Goal: Task Accomplishment & Management: Manage account settings

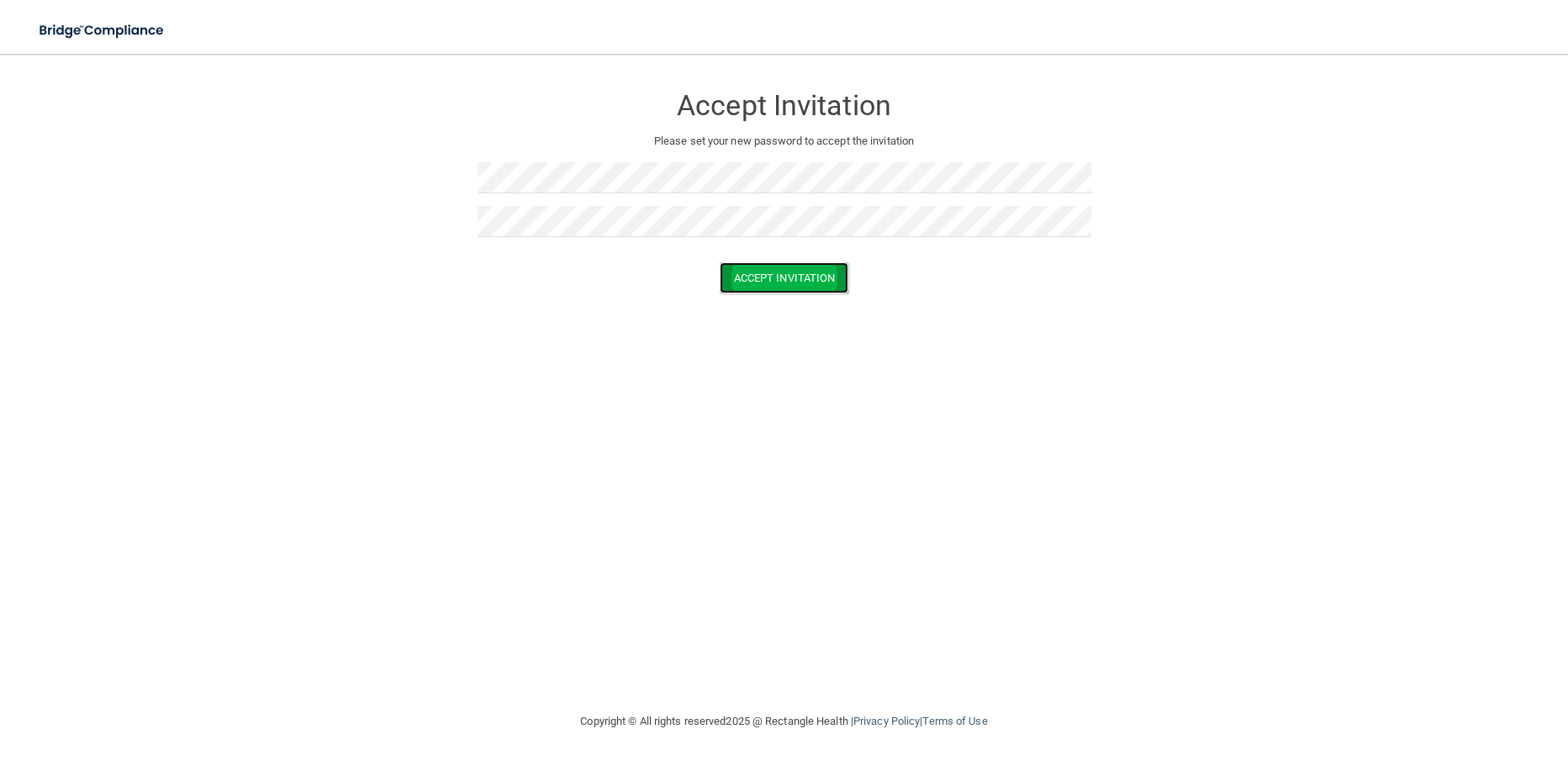
click at [758, 278] on button "Accept Invitation" at bounding box center [785, 278] width 130 height 31
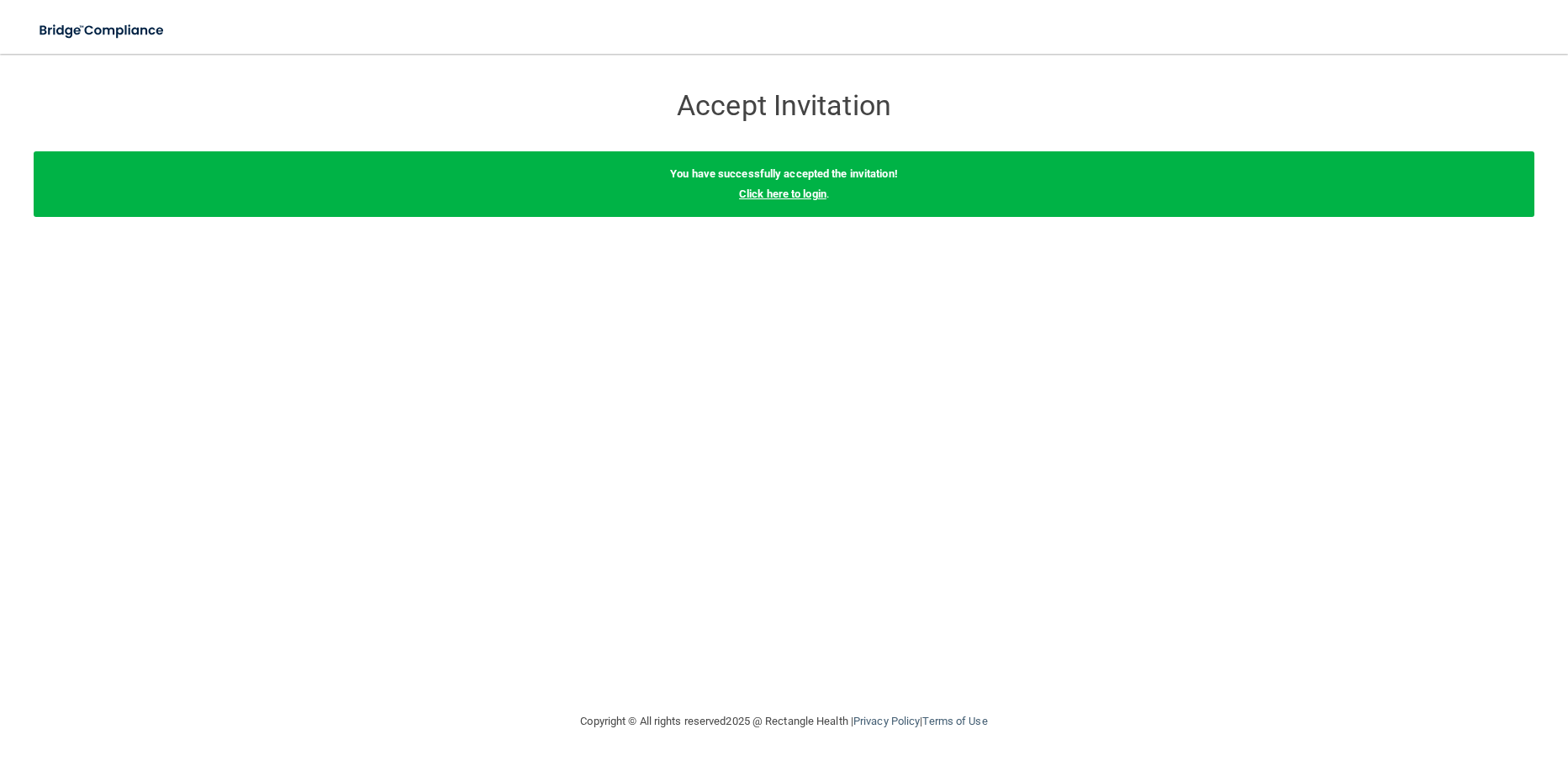
click at [776, 196] on link "Click here to login" at bounding box center [782, 193] width 88 height 12
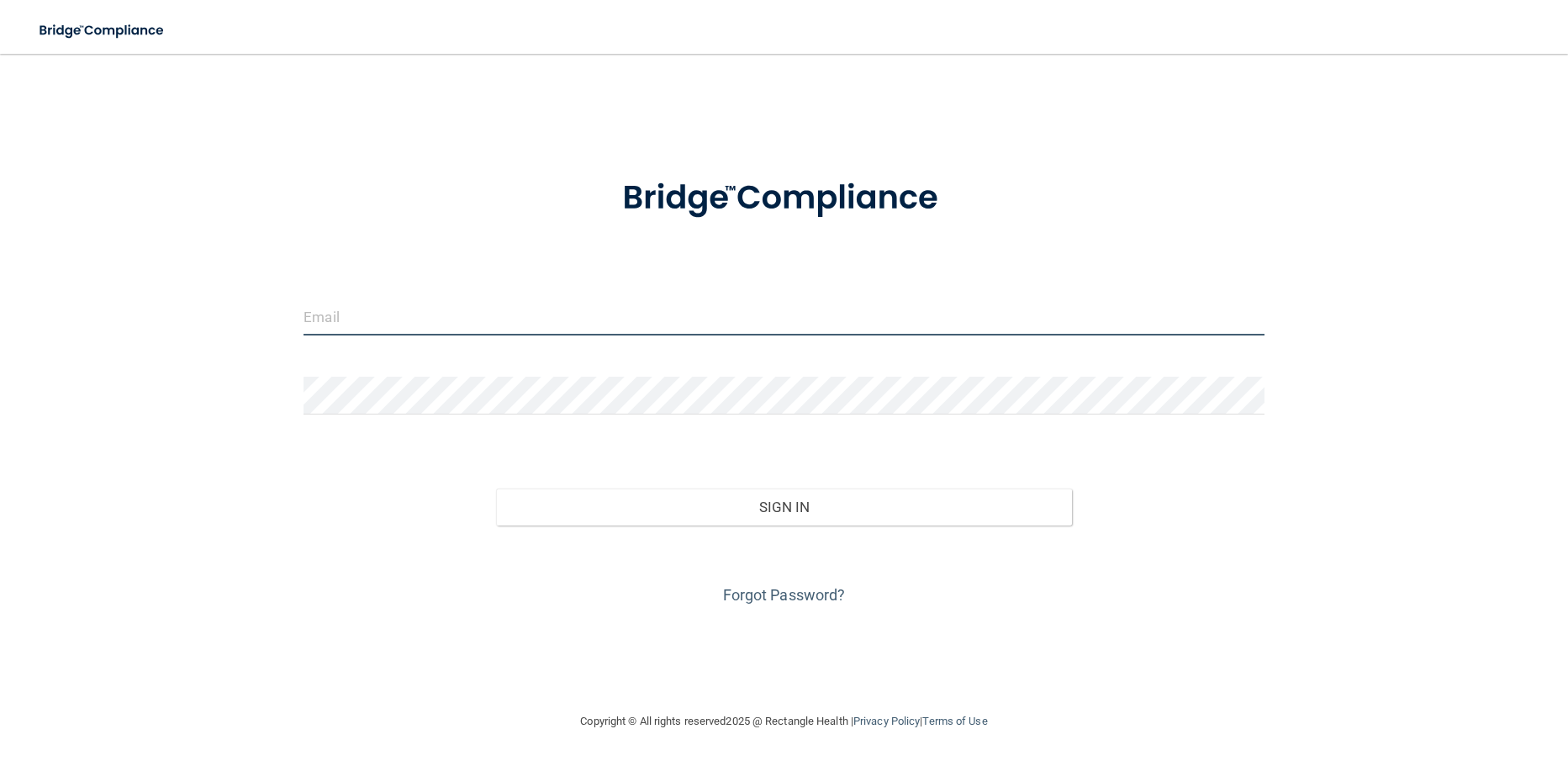
click at [482, 323] on input "email" at bounding box center [783, 316] width 960 height 38
type input "[PERSON_NAME][EMAIL_ADDRESS][PERSON_NAME][DOMAIN_NAME]"
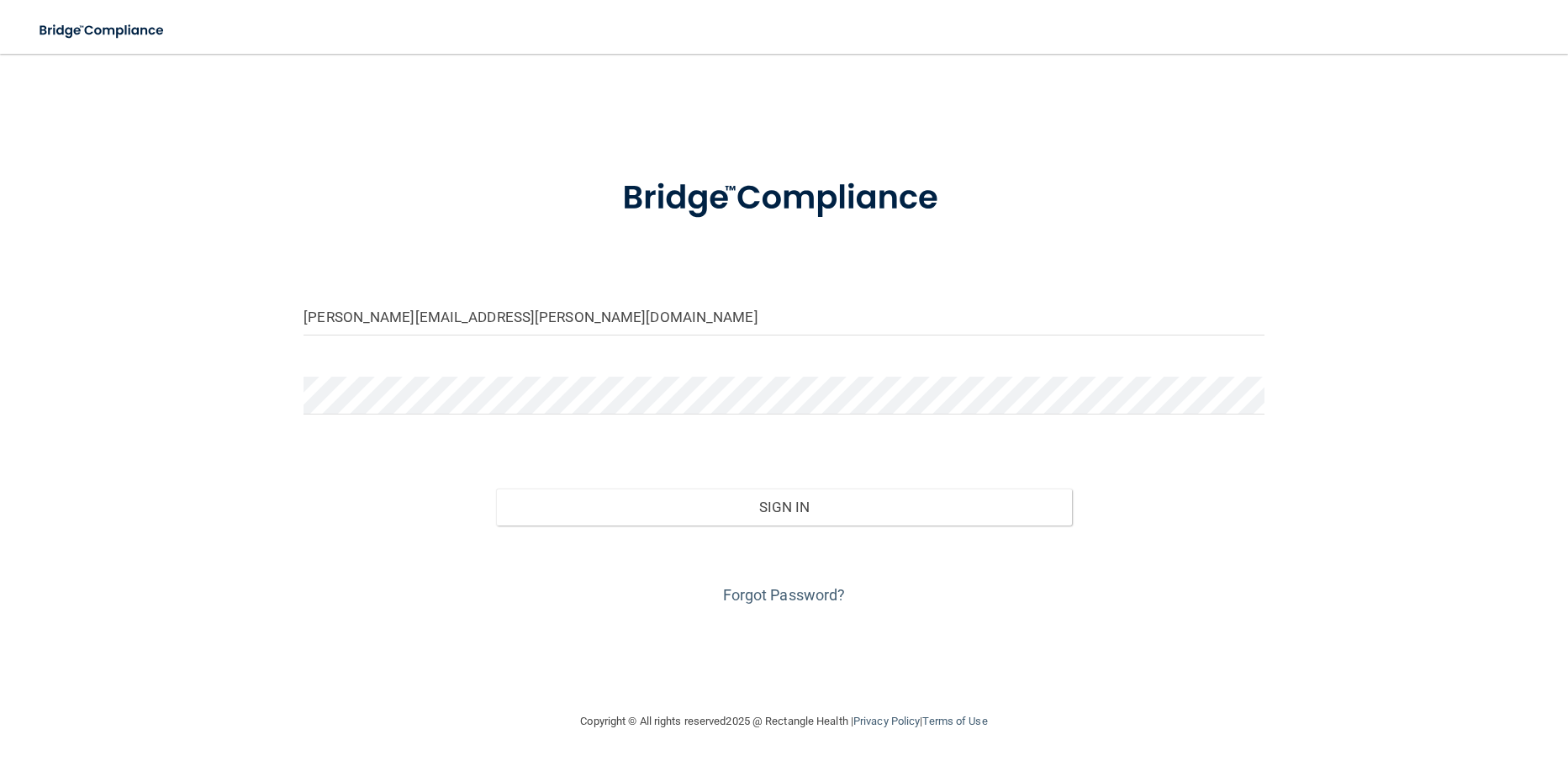
click at [264, 332] on div "[PERSON_NAME][EMAIL_ADDRESS][PERSON_NAME][DOMAIN_NAME] Invalid email/password. …" at bounding box center [784, 382] width 1500 height 624
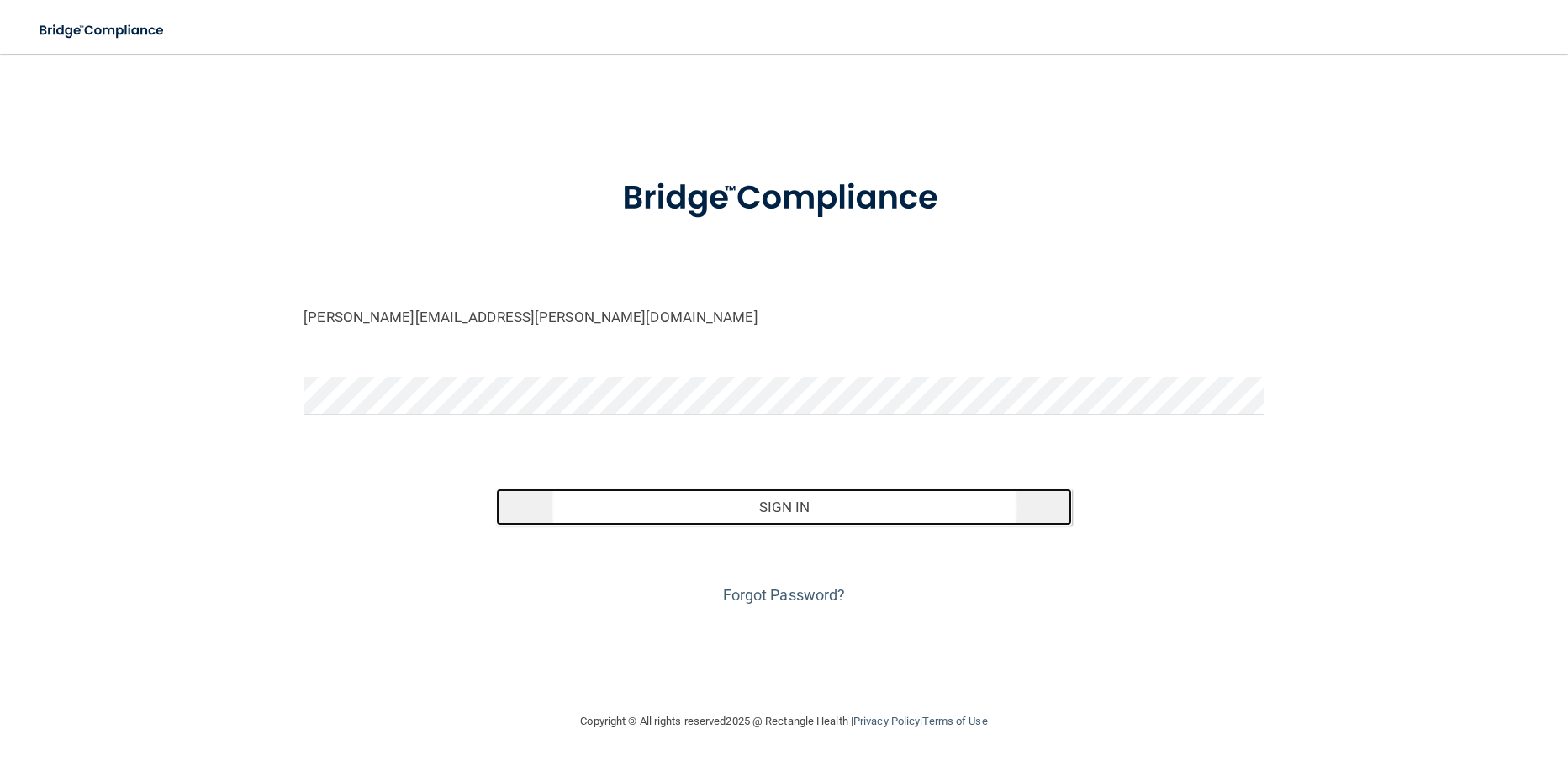
click at [672, 505] on button "Sign In" at bounding box center [784, 506] width 576 height 37
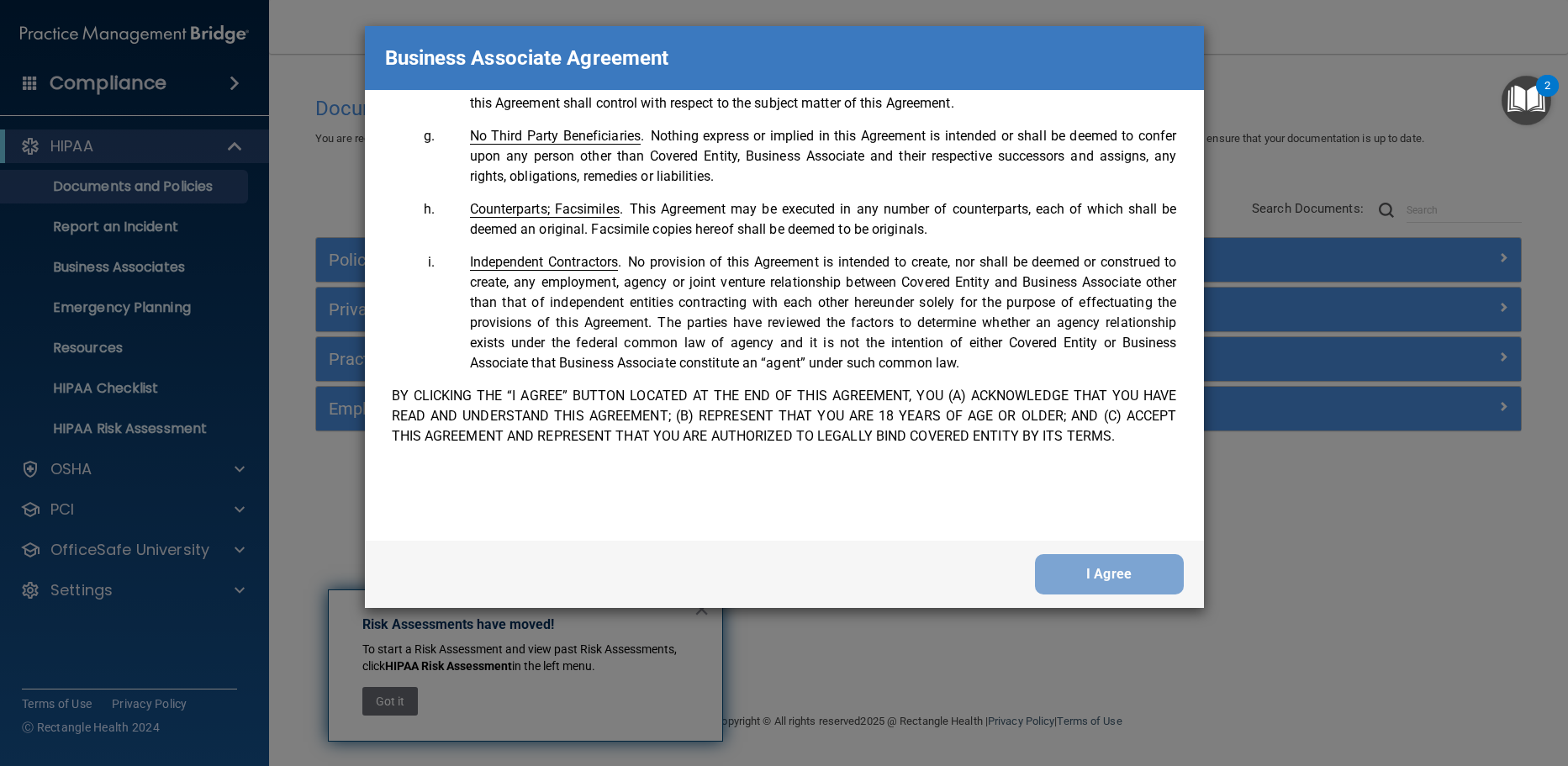
scroll to position [3428, 0]
click at [1114, 571] on button "I Agree" at bounding box center [1110, 574] width 149 height 40
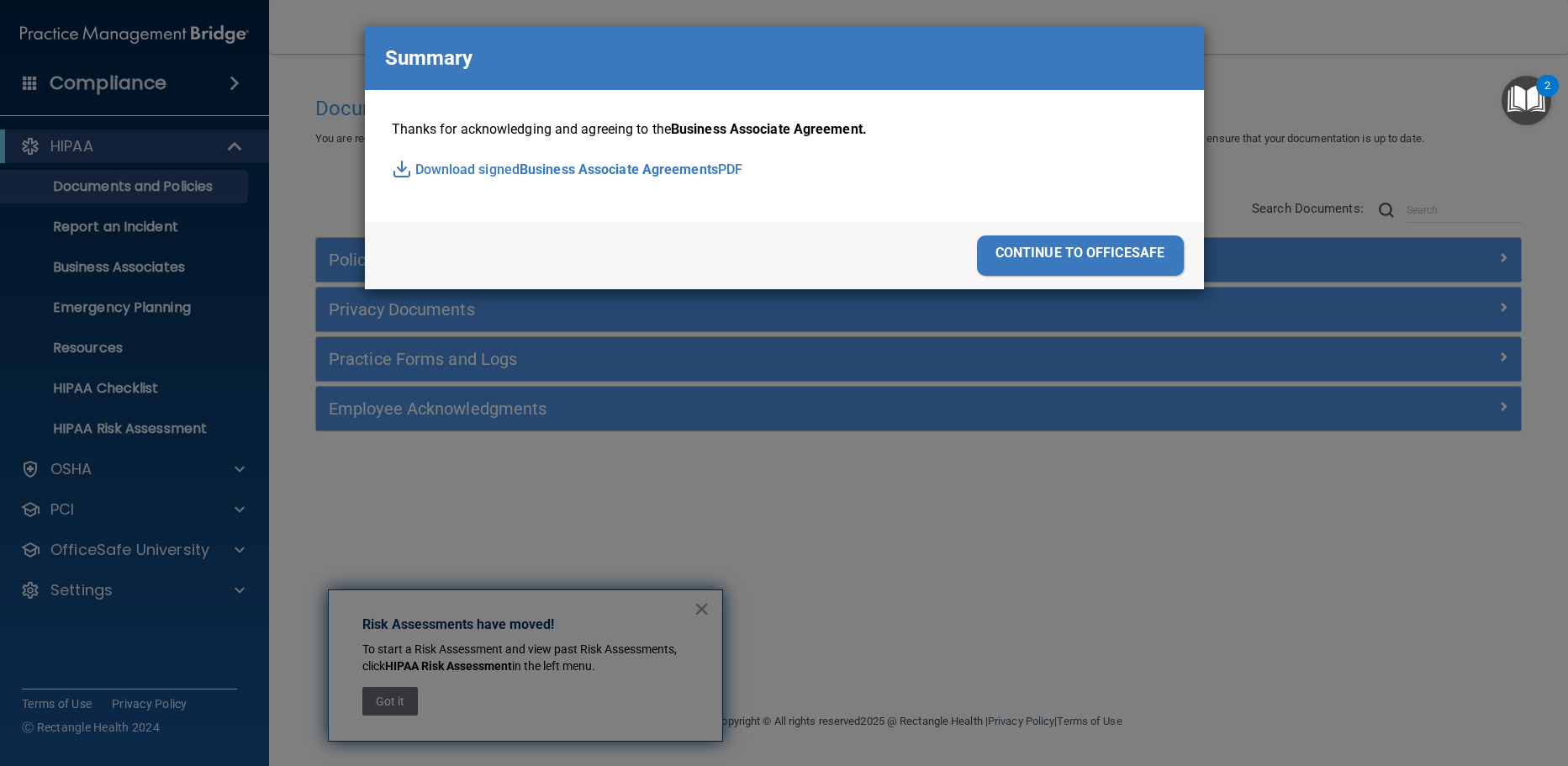
click at [1010, 252] on div "continue to officesafe" at bounding box center [1080, 255] width 207 height 40
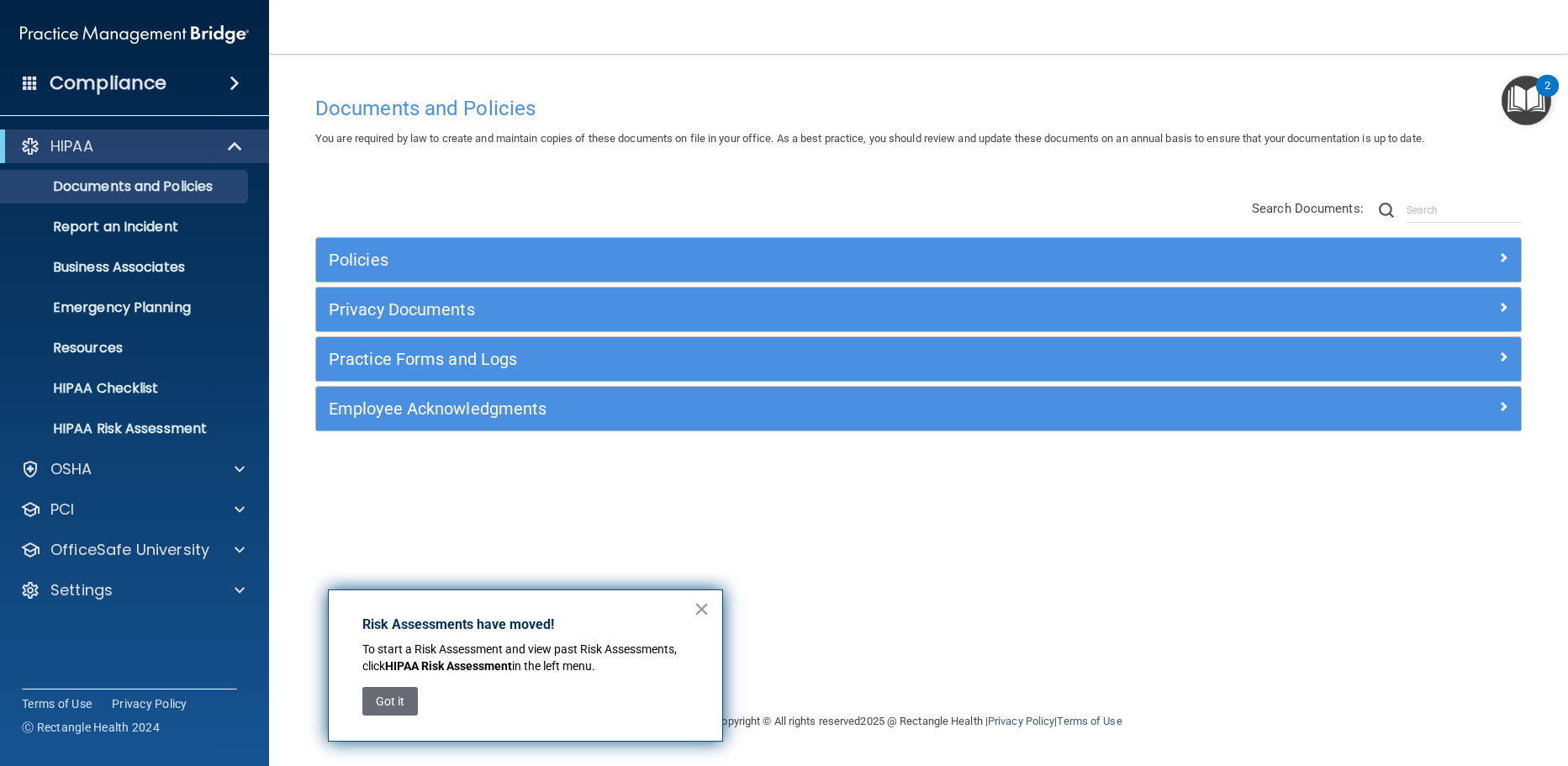
click at [697, 614] on button "×" at bounding box center [701, 608] width 16 height 27
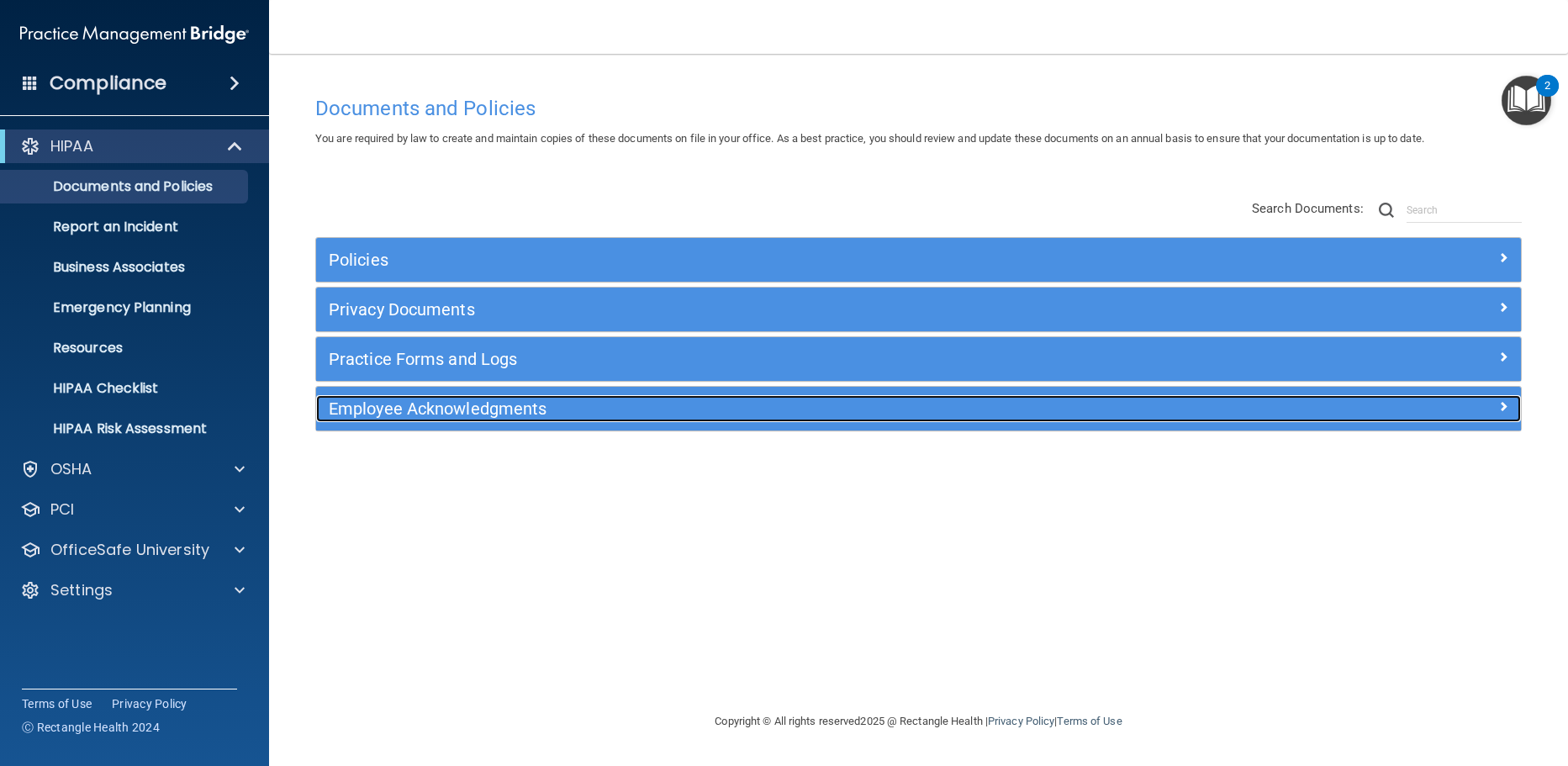
click at [523, 408] on h5 "Employee Acknowledgments" at bounding box center [767, 408] width 878 height 19
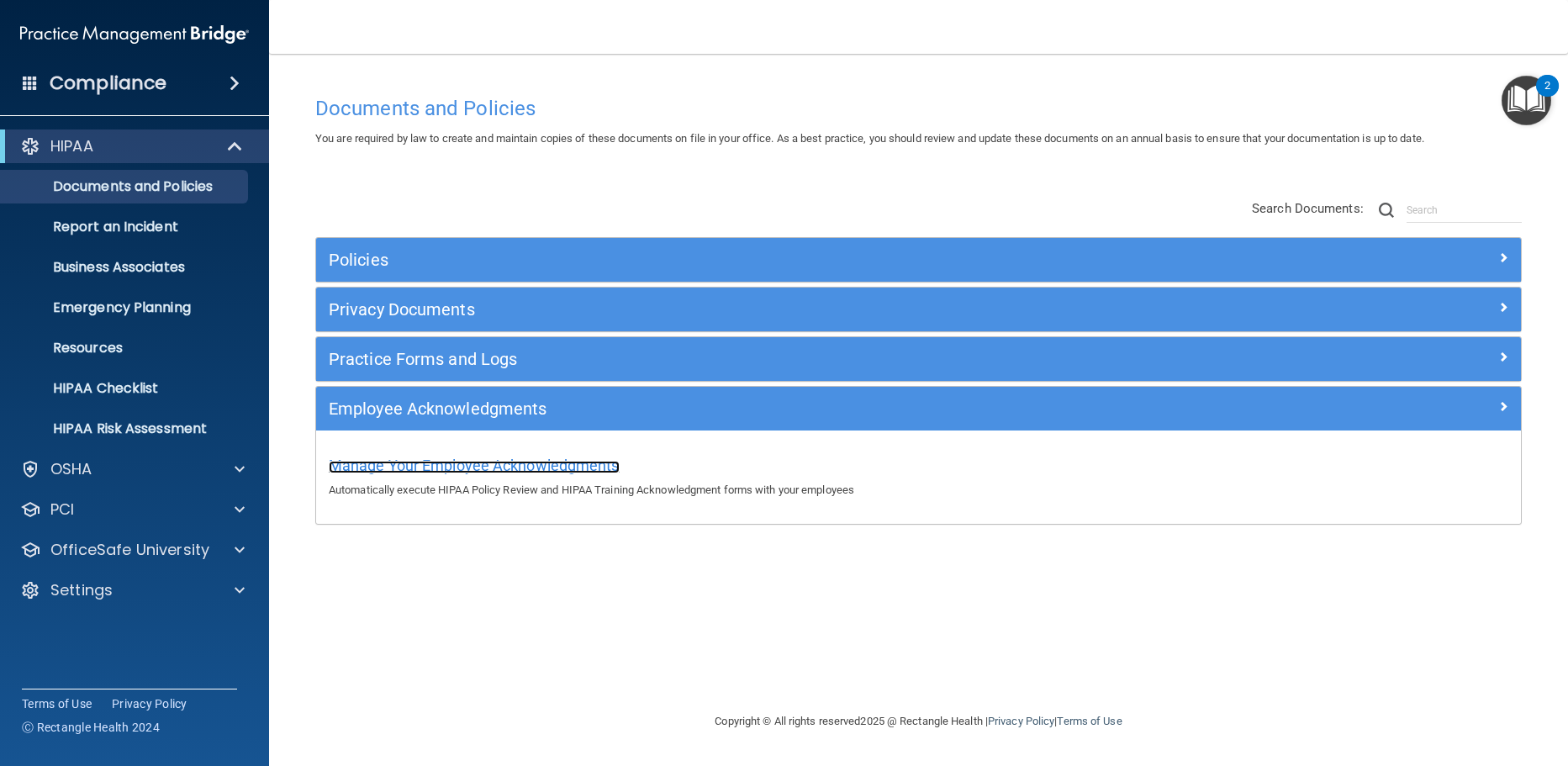
click at [520, 465] on span "Manage Your Employee Acknowledgments" at bounding box center [473, 465] width 291 height 18
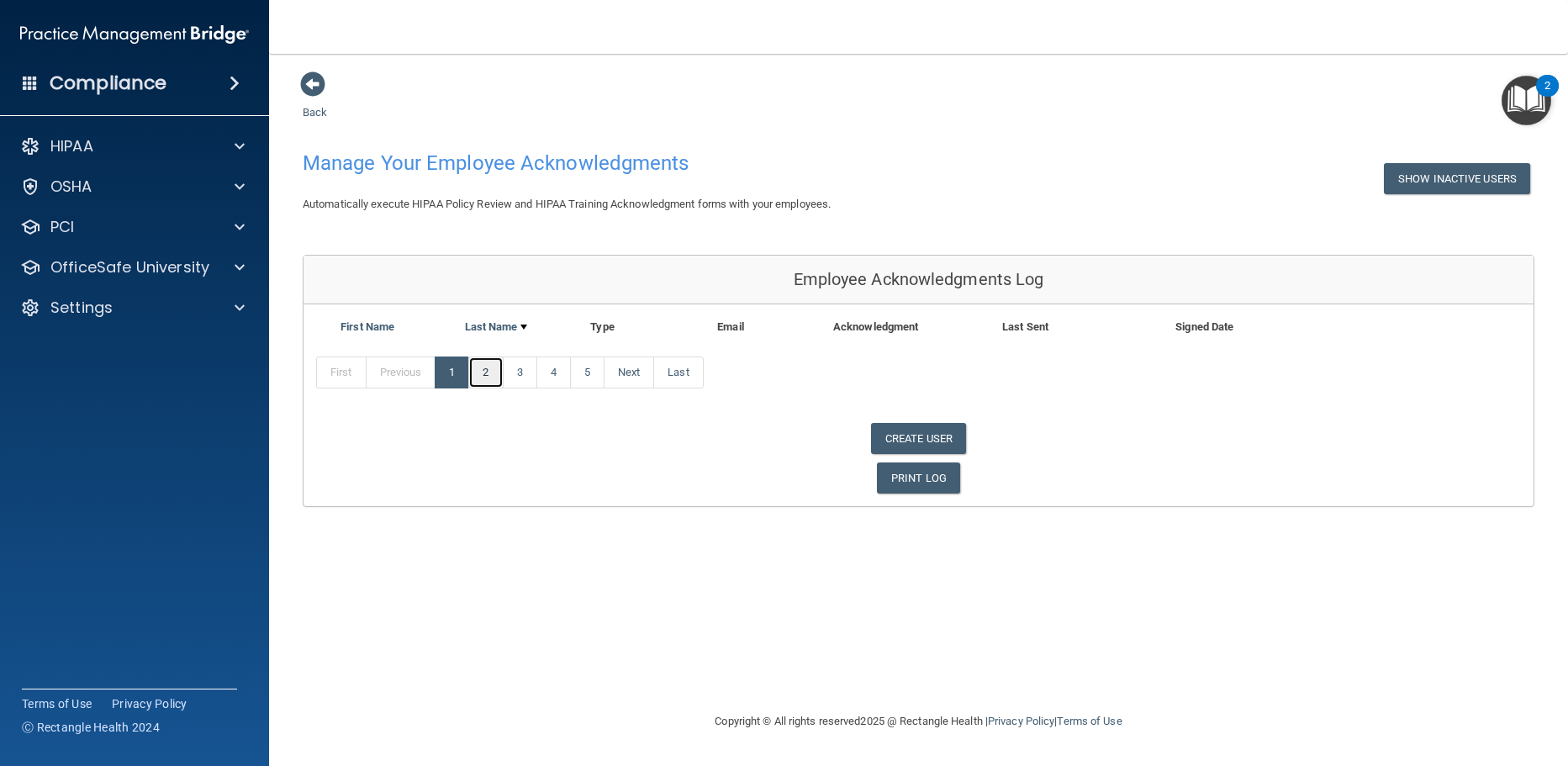
click at [479, 368] on link "2" at bounding box center [486, 373] width 35 height 32
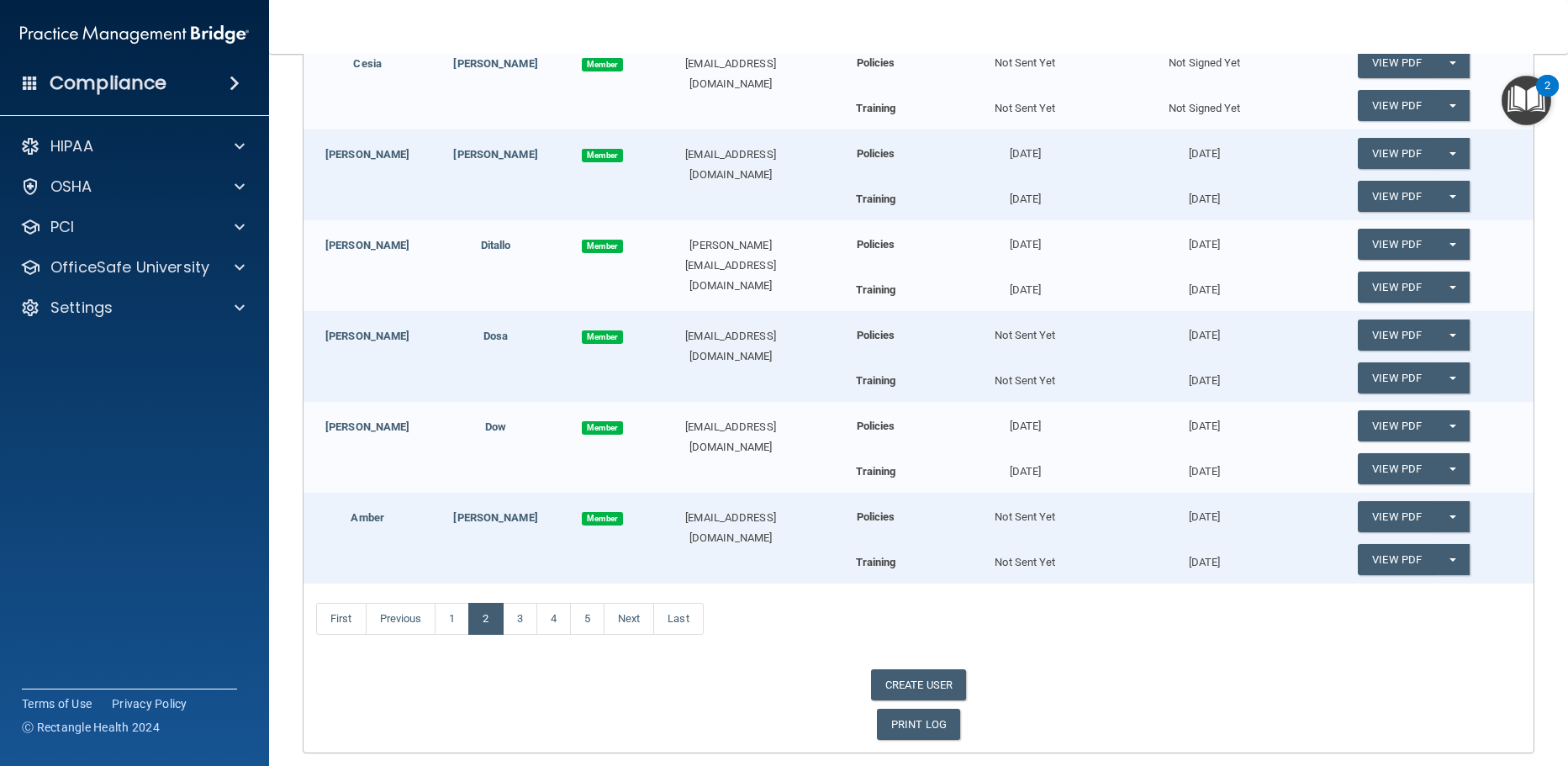
scroll to position [336, 0]
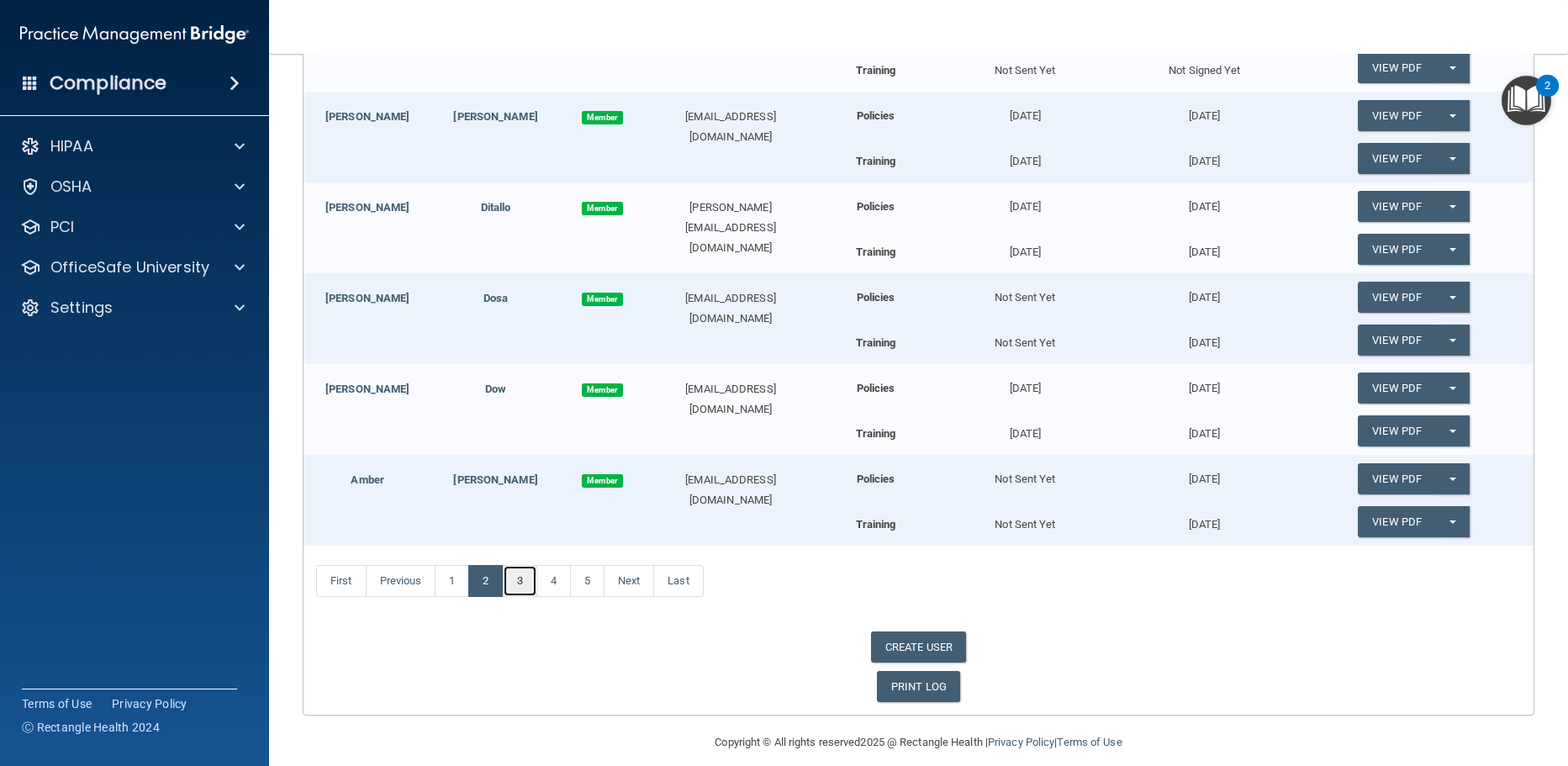
click at [525, 592] on link "3" at bounding box center [520, 581] width 35 height 32
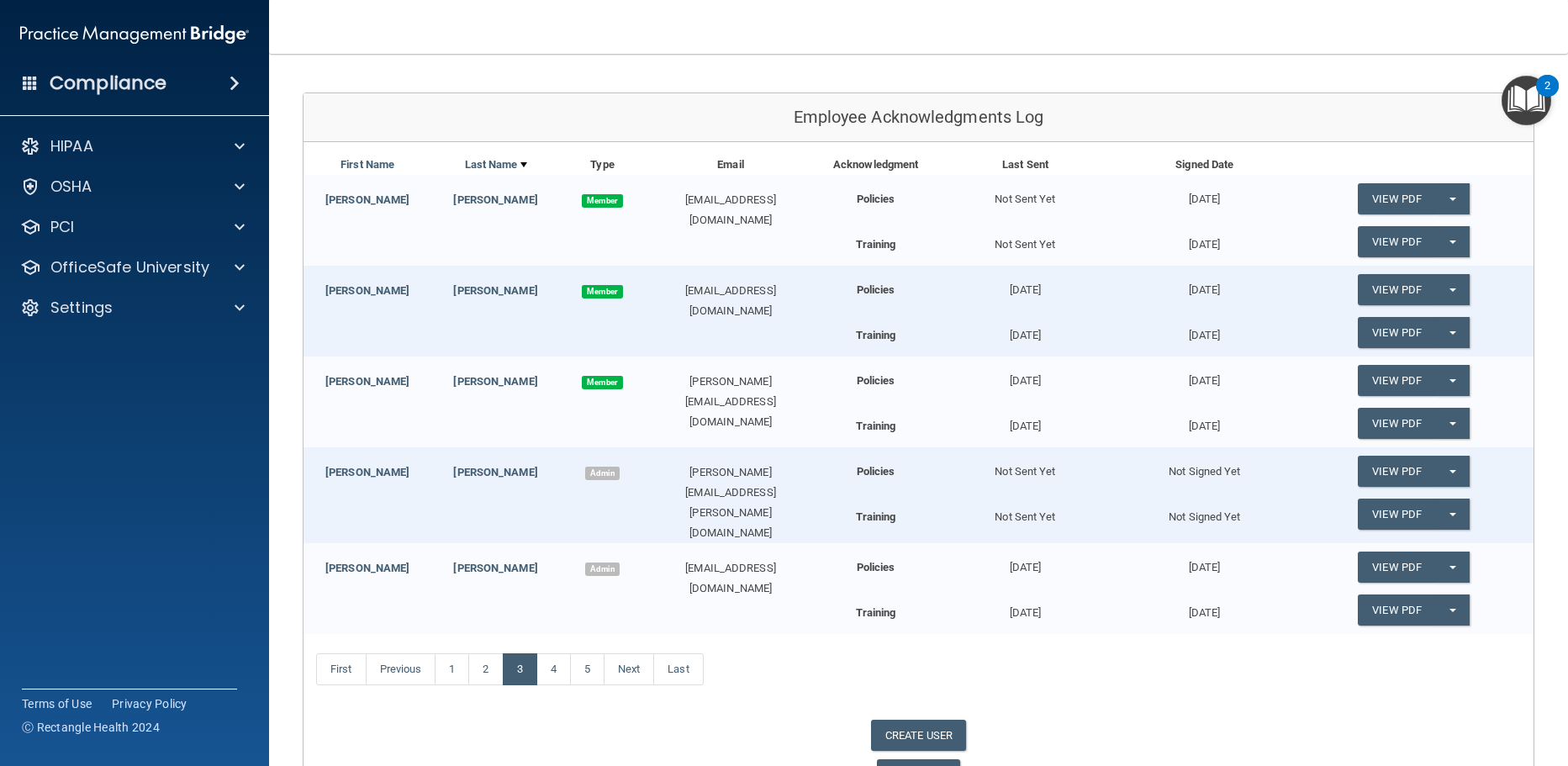
scroll to position [162, 0]
click at [1443, 469] on button "Split button!" at bounding box center [1452, 471] width 35 height 31
click at [1387, 510] on link "Send Acknowledgment" at bounding box center [1431, 505] width 146 height 25
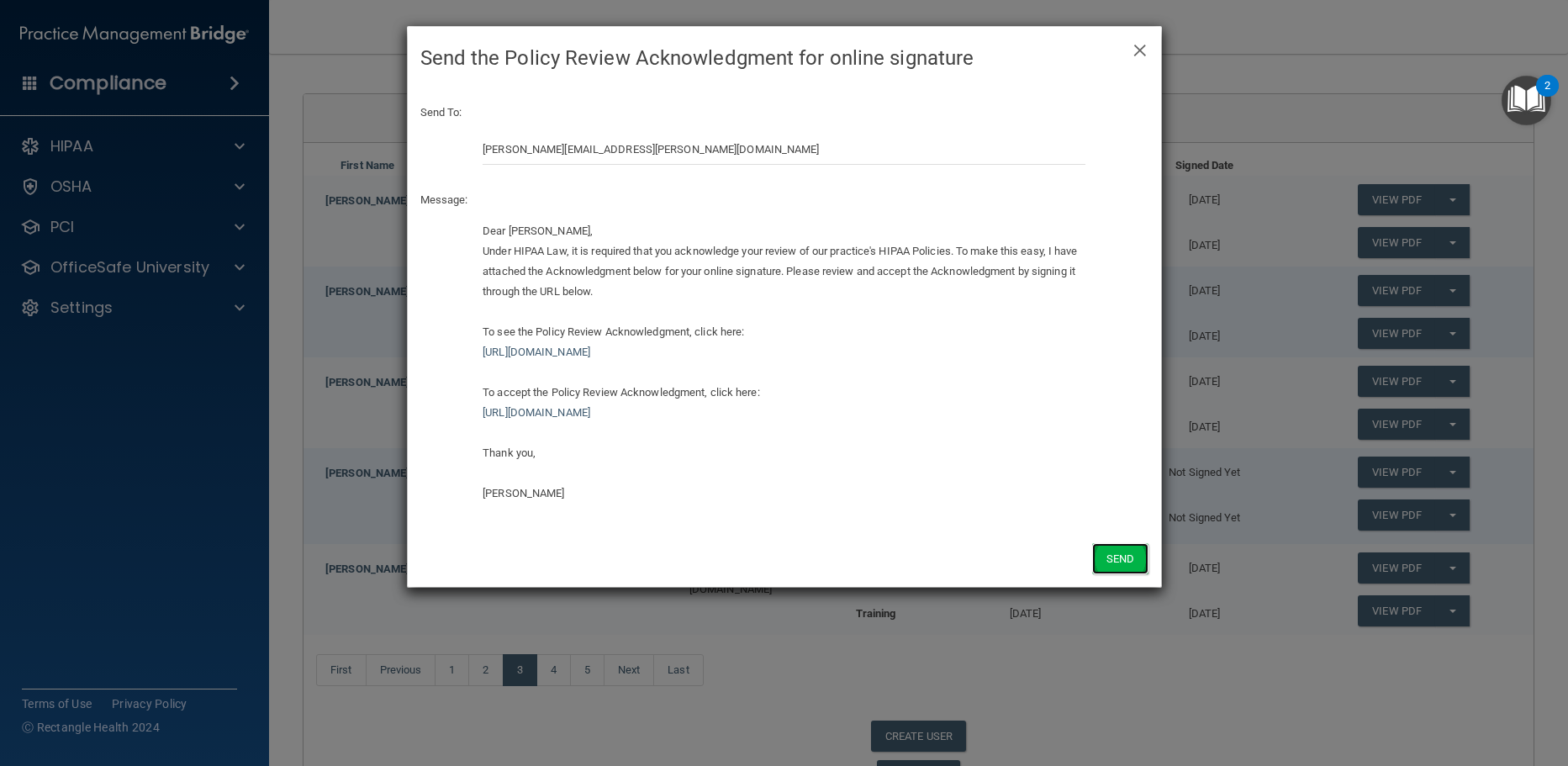
click at [1111, 561] on button "Send" at bounding box center [1119, 558] width 56 height 31
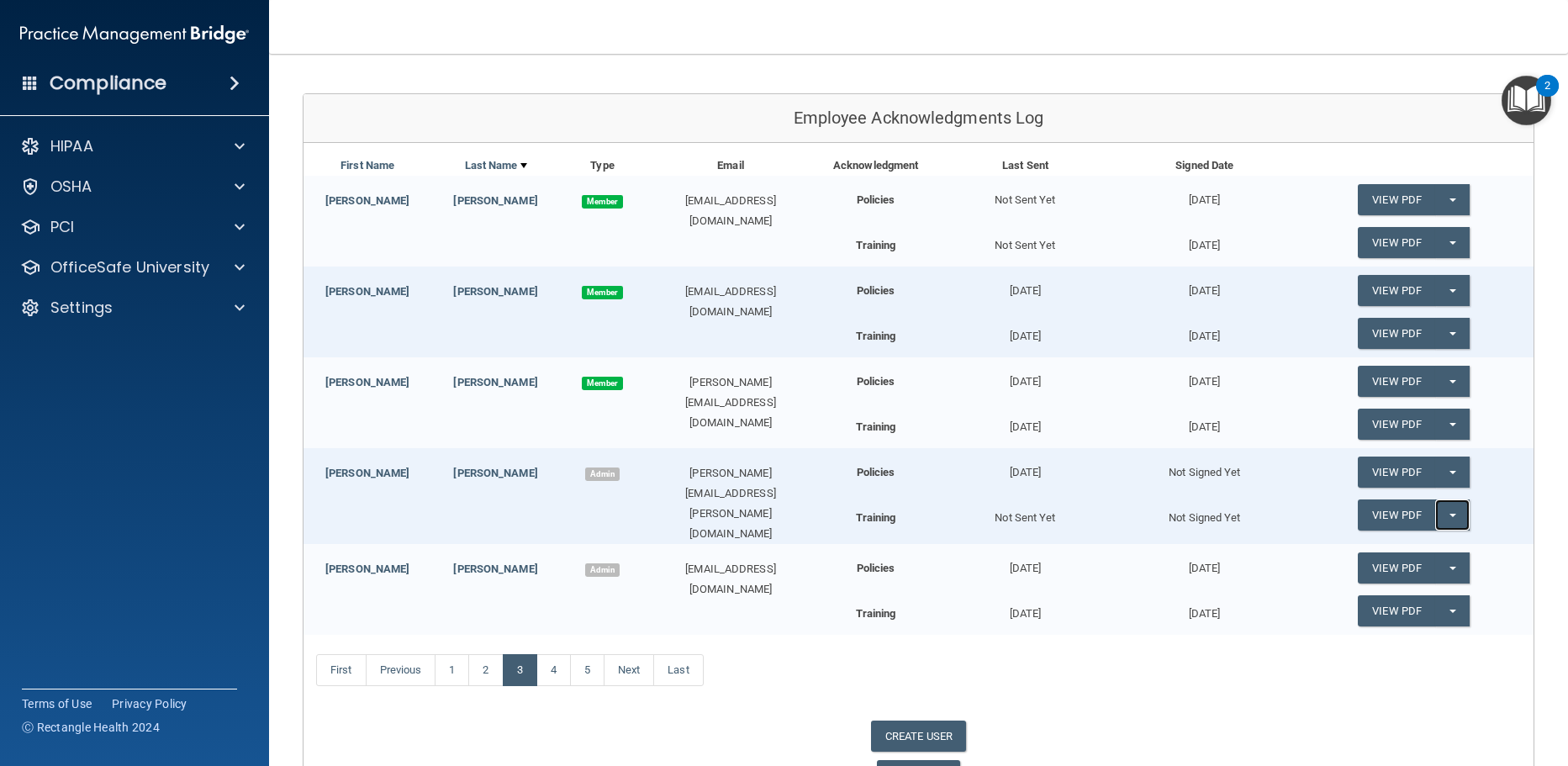
click at [1450, 512] on button "Split button!" at bounding box center [1452, 515] width 35 height 31
click at [1402, 544] on link "Send Acknowledgment PDF" at bounding box center [1442, 549] width 168 height 25
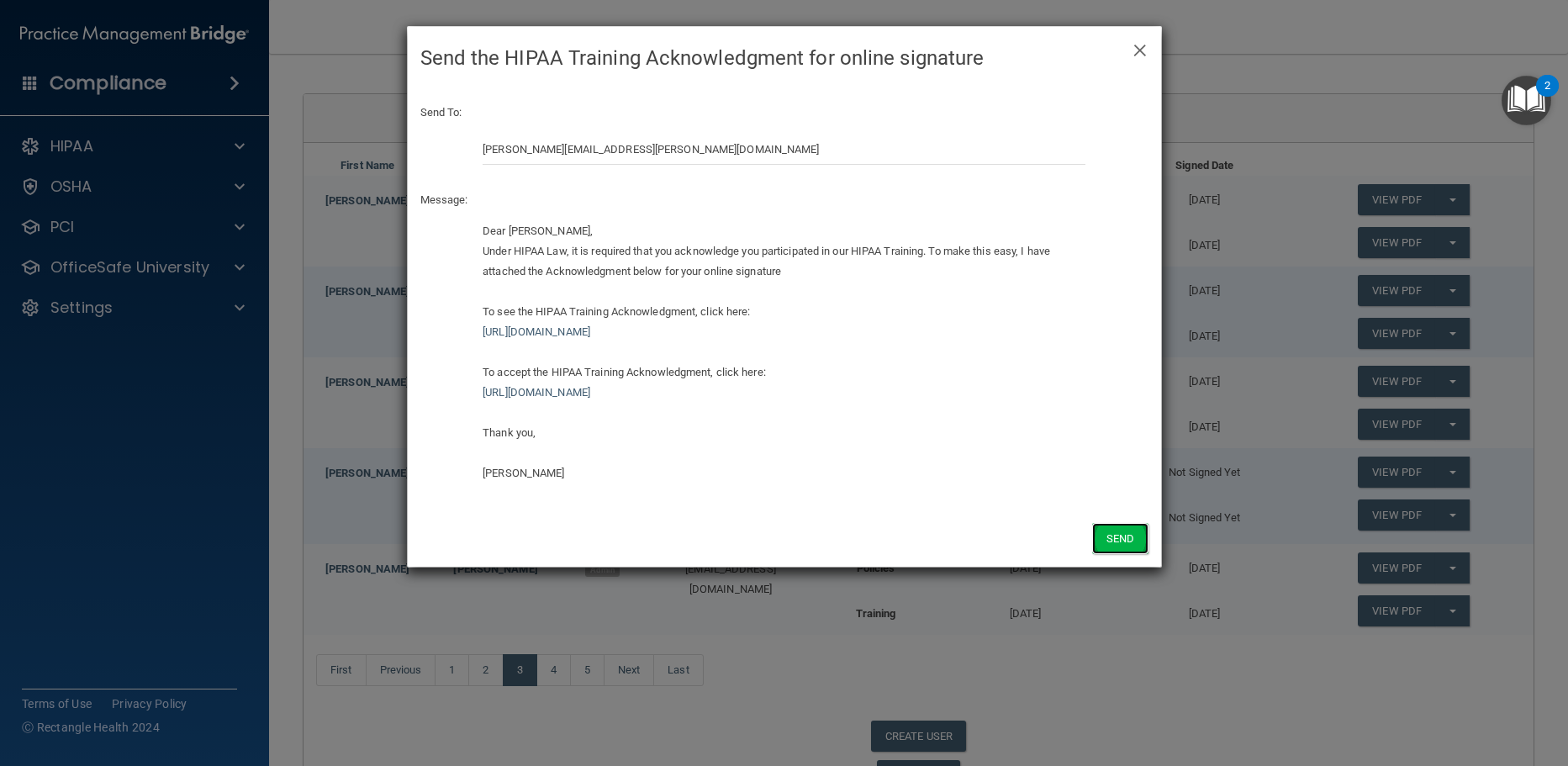
click at [1131, 523] on button "Send" at bounding box center [1119, 538] width 56 height 31
